Goal: Transaction & Acquisition: Purchase product/service

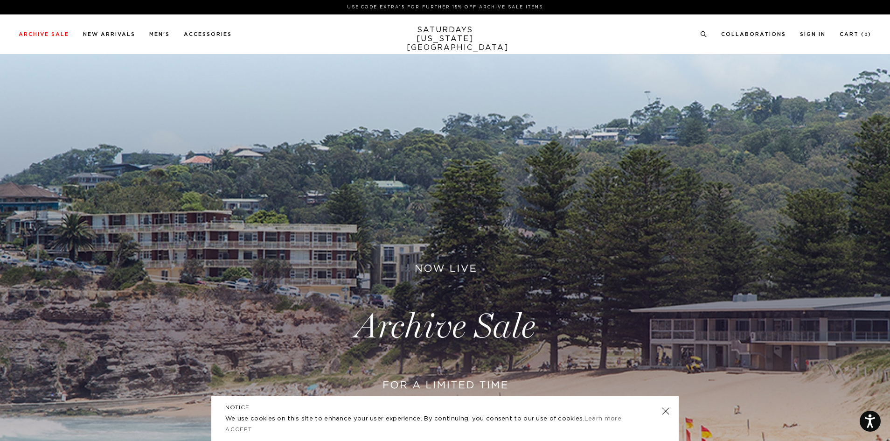
click at [666, 411] on link at bounding box center [665, 411] width 13 height 13
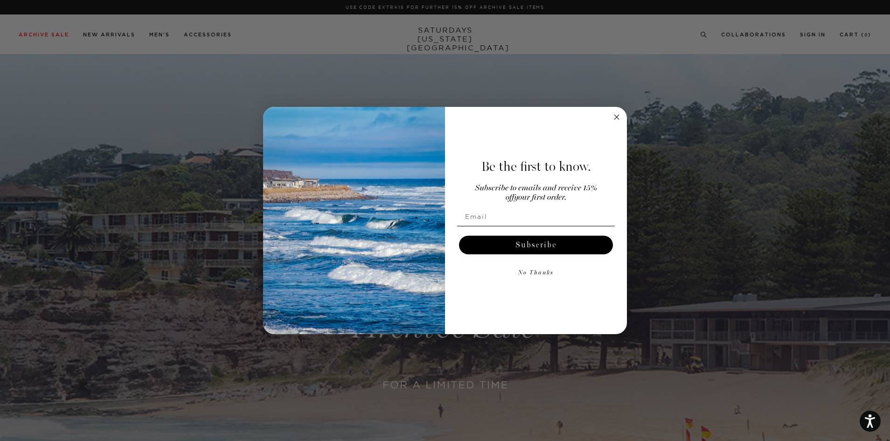
click at [616, 119] on circle "Close dialog" at bounding box center [617, 117] width 11 height 11
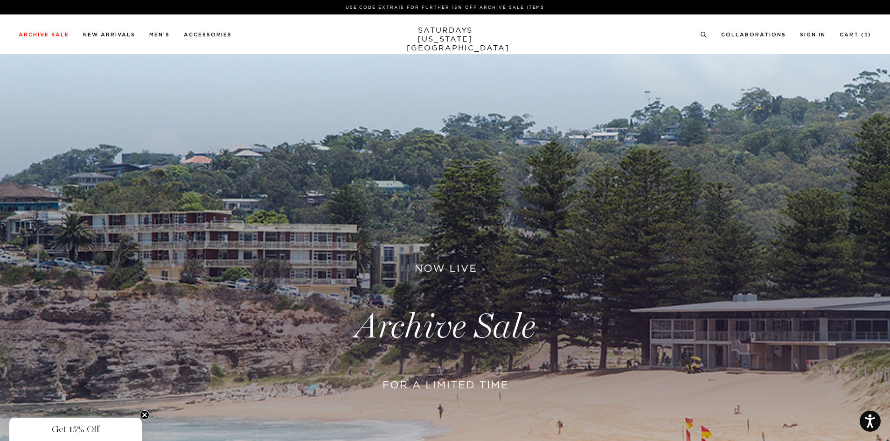
click at [433, 329] on link at bounding box center [445, 326] width 890 height 545
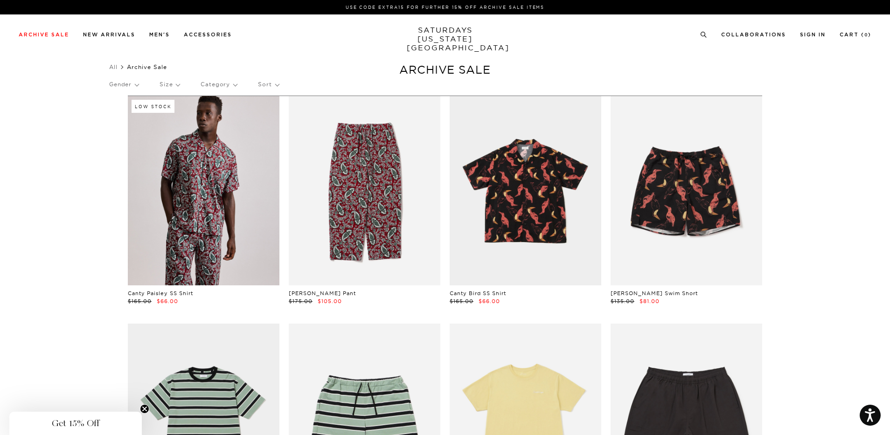
click at [269, 82] on p "Sort" at bounding box center [268, 84] width 21 height 21
click at [281, 140] on p "Price (Lowest-highest)" at bounding box center [293, 141] width 71 height 12
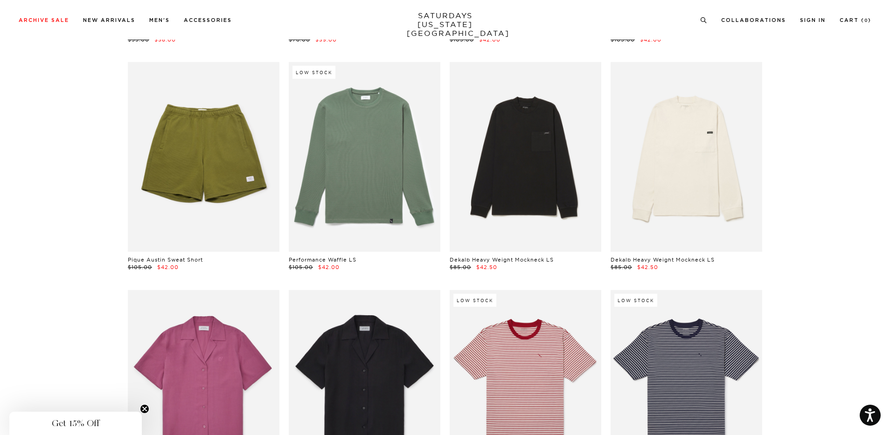
scroll to position [3033, 0]
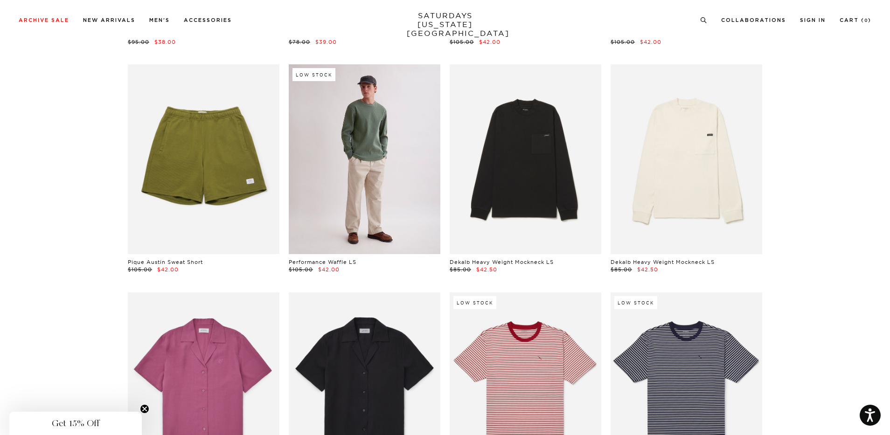
click at [381, 173] on link at bounding box center [365, 158] width 152 height 189
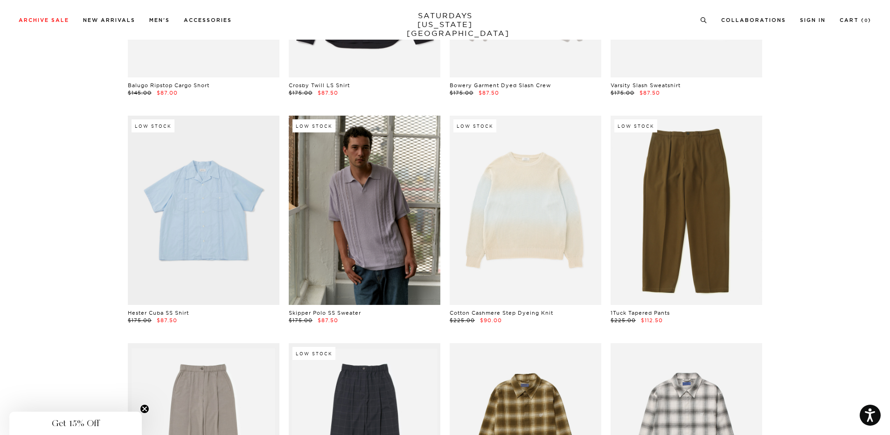
scroll to position [15164, 0]
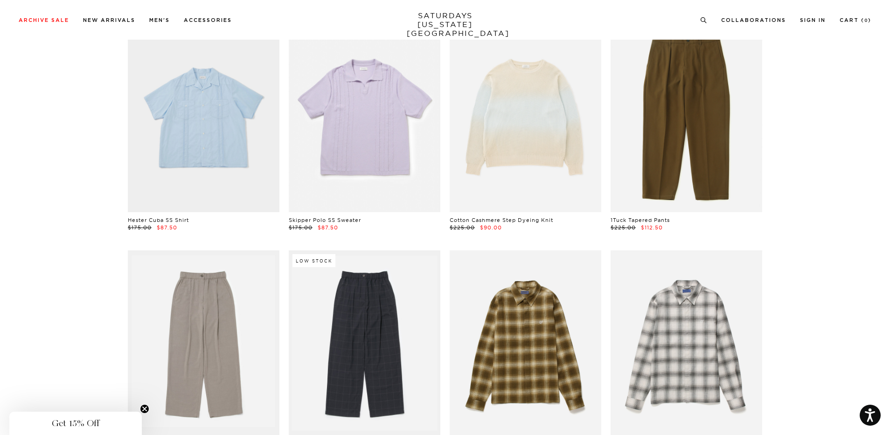
click at [352, 133] on link at bounding box center [365, 117] width 152 height 189
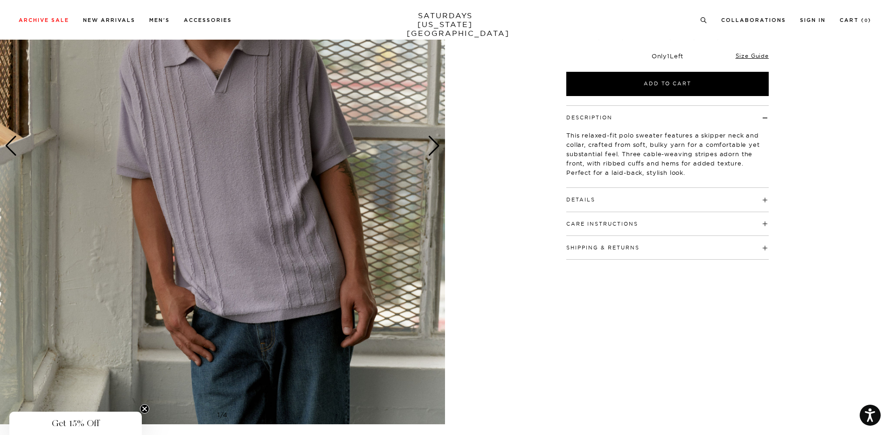
scroll to position [47, 0]
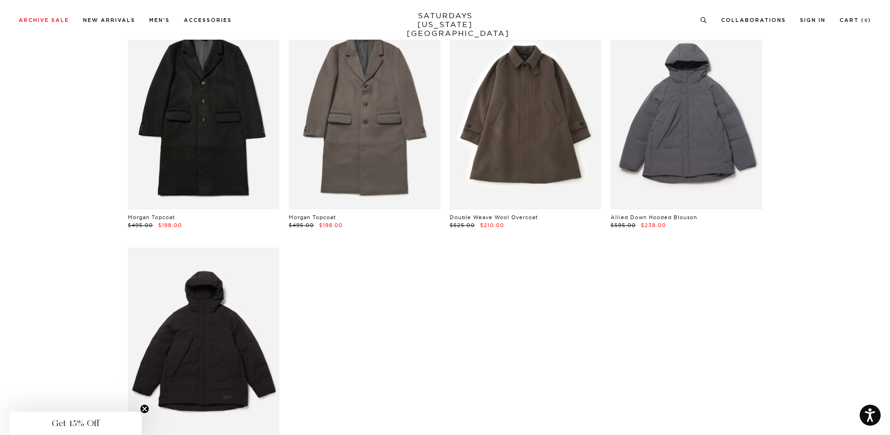
scroll to position [21311, 0]
